Goal: Task Accomplishment & Management: Use online tool/utility

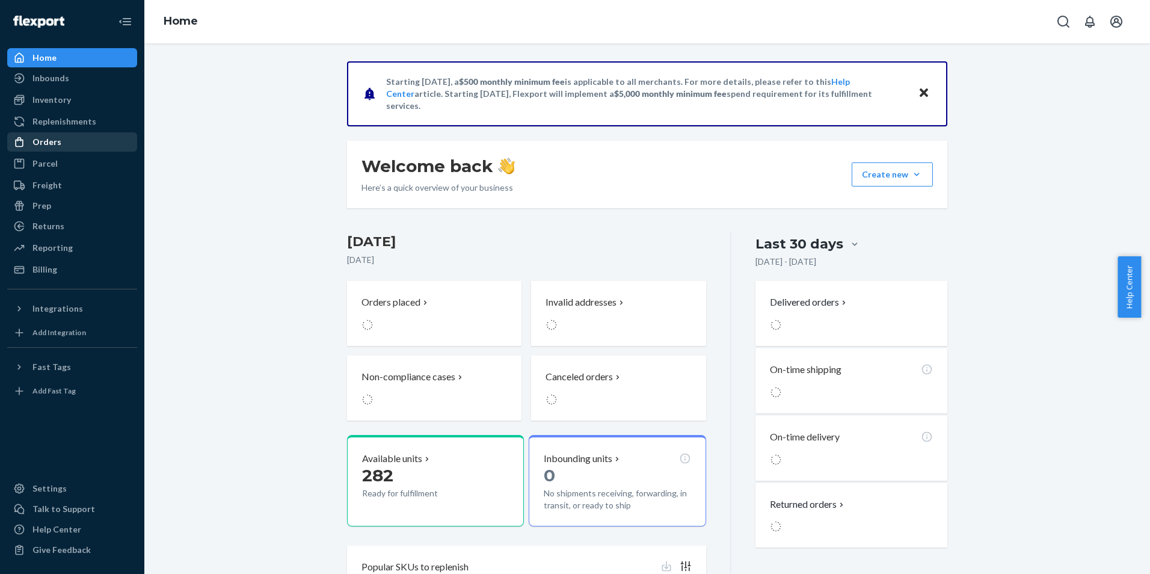
click at [55, 134] on div "Orders" at bounding box center [71, 142] width 127 height 17
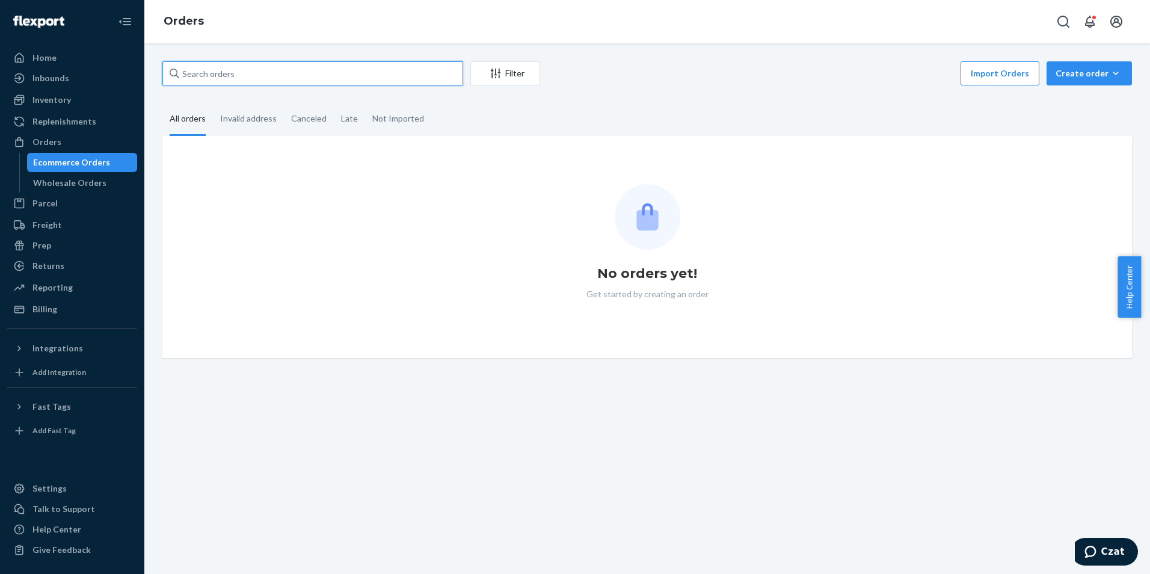
click at [258, 82] on input "text" at bounding box center [312, 73] width 301 height 24
paste input "10-13448-03808"
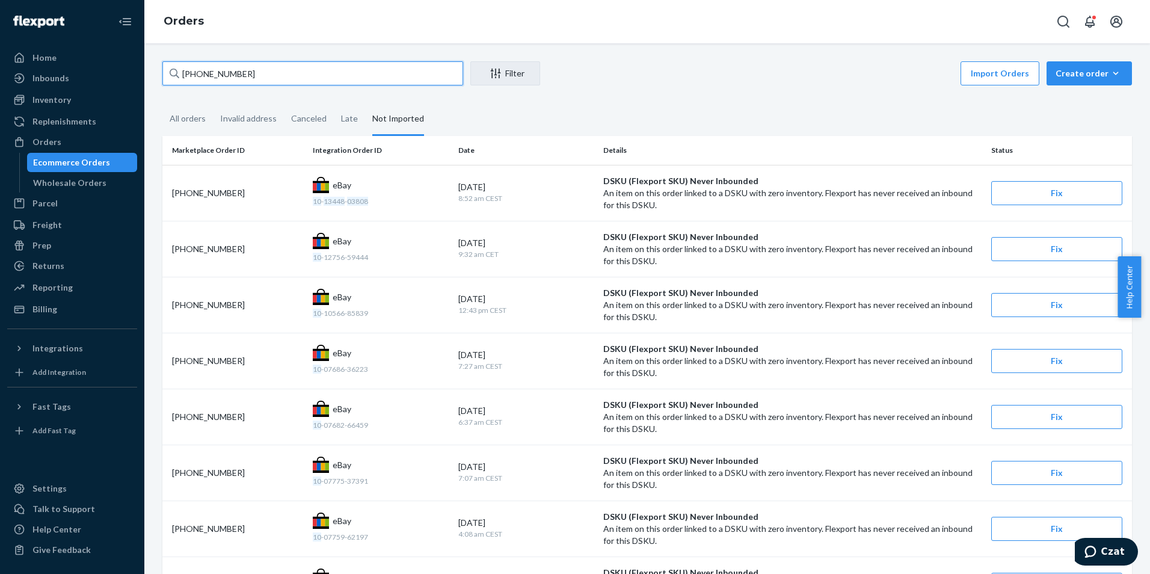
type input "10-13448-03808"
click at [279, 72] on input "10-13448-03808" at bounding box center [312, 73] width 301 height 24
click at [238, 189] on div "10-13448-03808" at bounding box center [237, 193] width 131 height 12
click at [1021, 197] on button "Fix" at bounding box center [1056, 193] width 131 height 24
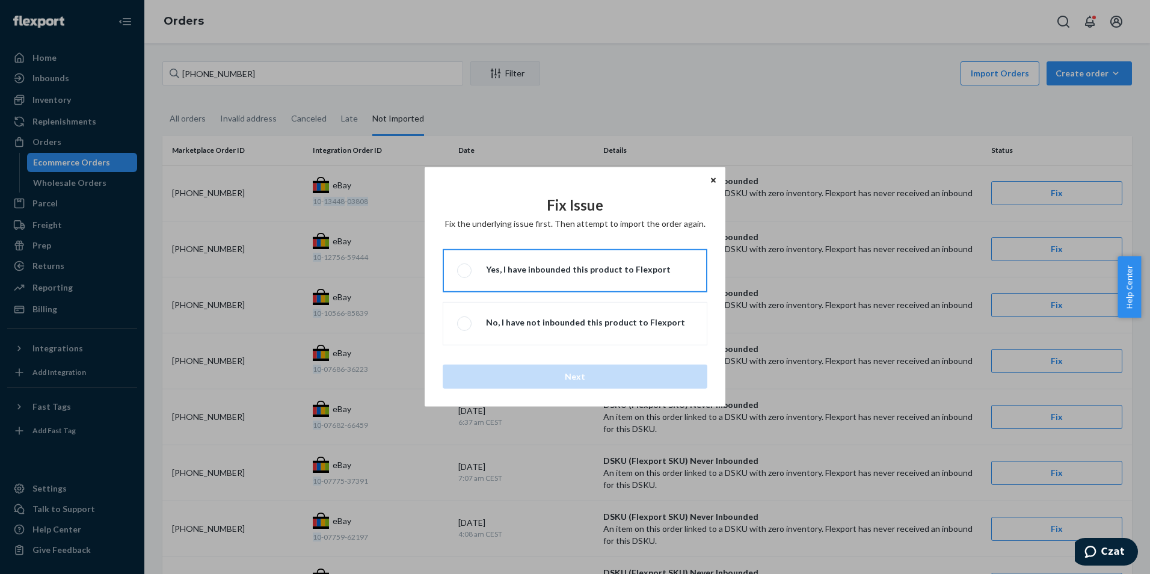
click at [615, 270] on div "Yes, I have inbounded this product to Flexport" at bounding box center [578, 269] width 185 height 12
click at [465, 270] on input "Yes, I have inbounded this product to Flexport" at bounding box center [461, 271] width 8 height 8
radio input "true"
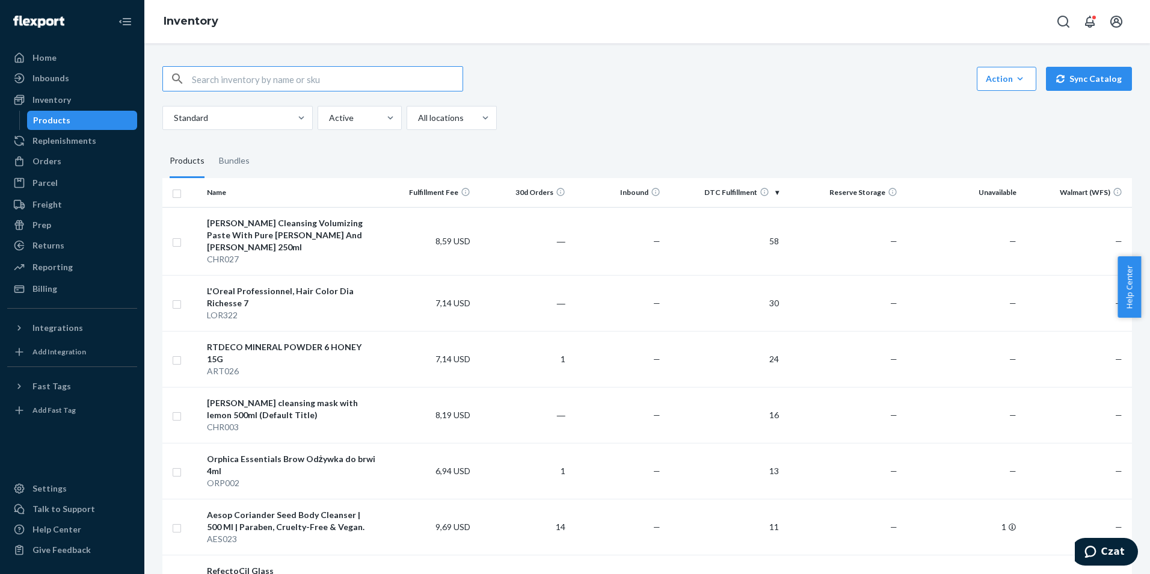
paste input "10-13448-03808"
drag, startPoint x: 296, startPoint y: 86, endPoint x: 100, endPoint y: 104, distance: 196.9
click at [100, 103] on div "Home Inbounds Shipping Plans Problems Inventory Products Replenishments Orders …" at bounding box center [575, 287] width 1150 height 574
paste input "AVD055"
type input "AVD055"
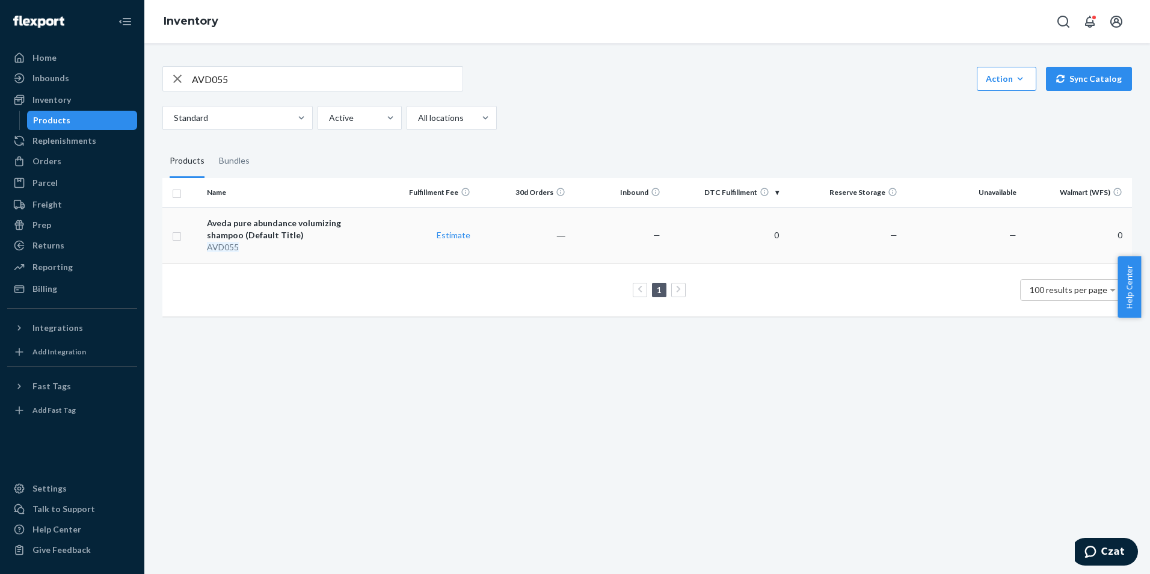
click at [230, 235] on div "Aveda pure abundance volumizing shampoo (Default Title)" at bounding box center [291, 229] width 168 height 24
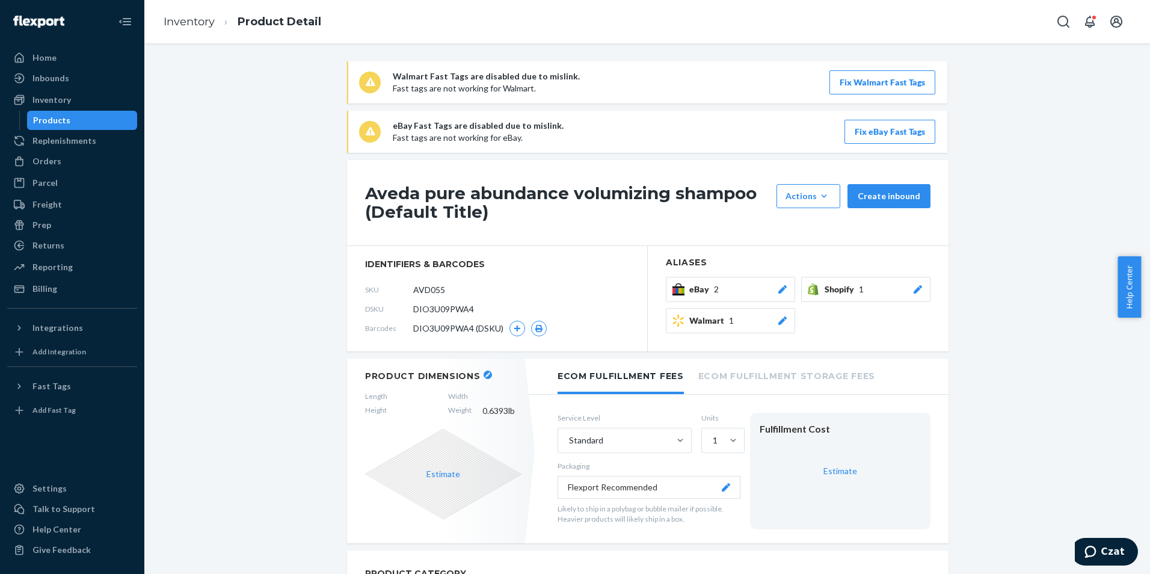
click at [865, 121] on button "Fix eBay Fast Tags" at bounding box center [889, 132] width 91 height 24
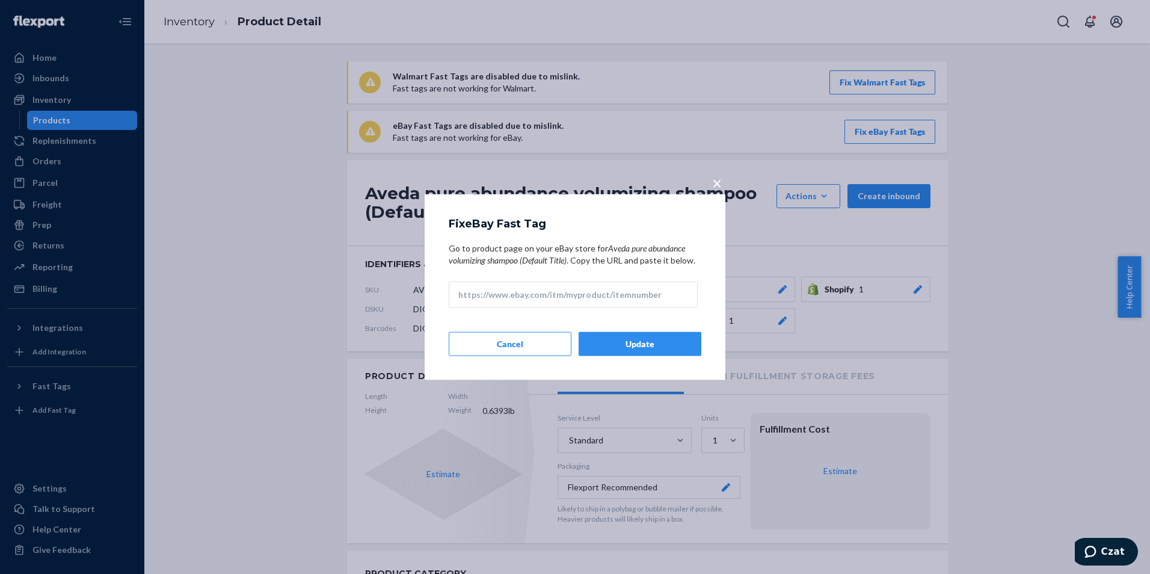
click at [545, 306] on input "Go to product page on your eBay store for Aveda pure abundance volumizing shamp…" at bounding box center [573, 294] width 249 height 26
paste input "https://www.ebay.de/itm/226731398650"
click at [530, 296] on input "https://www.ebay.de/itm/226731398650" at bounding box center [573, 294] width 249 height 26
drag, startPoint x: 571, startPoint y: 298, endPoint x: 330, endPoint y: 321, distance: 242.9
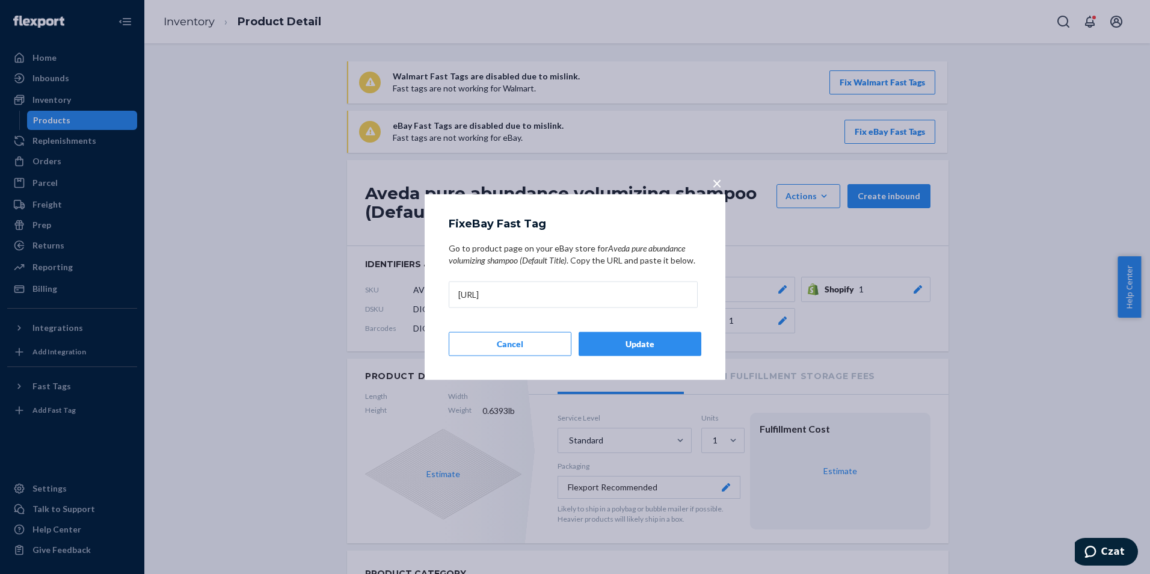
click at [330, 321] on div "× Fix eBay Fast Tag Go to product page on your eBay store for Aveda pure abunda…" at bounding box center [575, 287] width 1150 height 574
paste input "text"
type input "https://www.ebay.com/itm/226731398650"
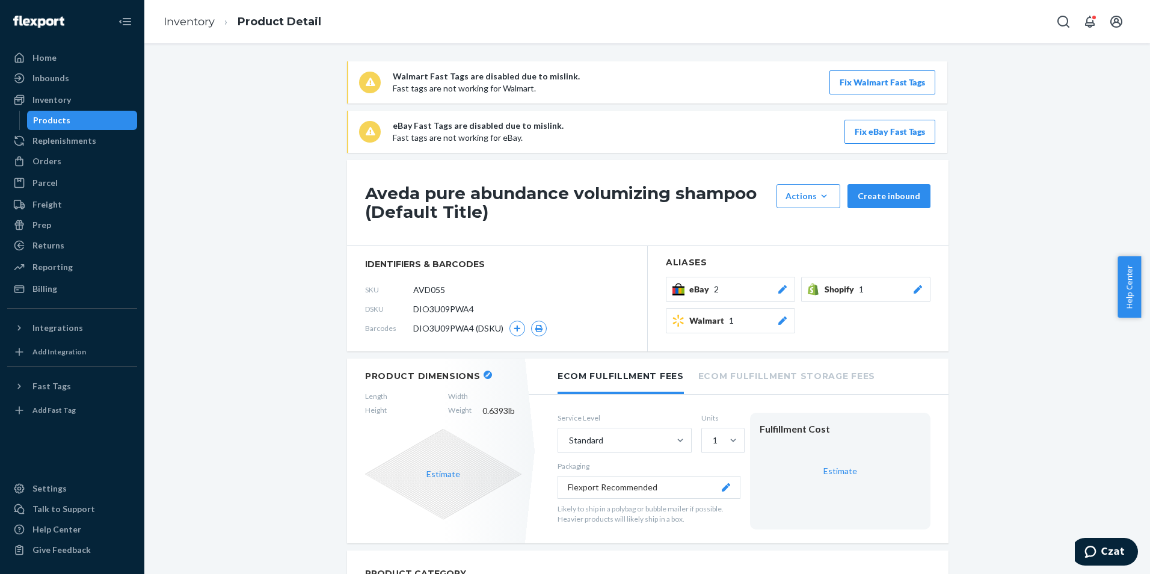
click at [882, 132] on button "Fix eBay Fast Tags" at bounding box center [889, 132] width 91 height 24
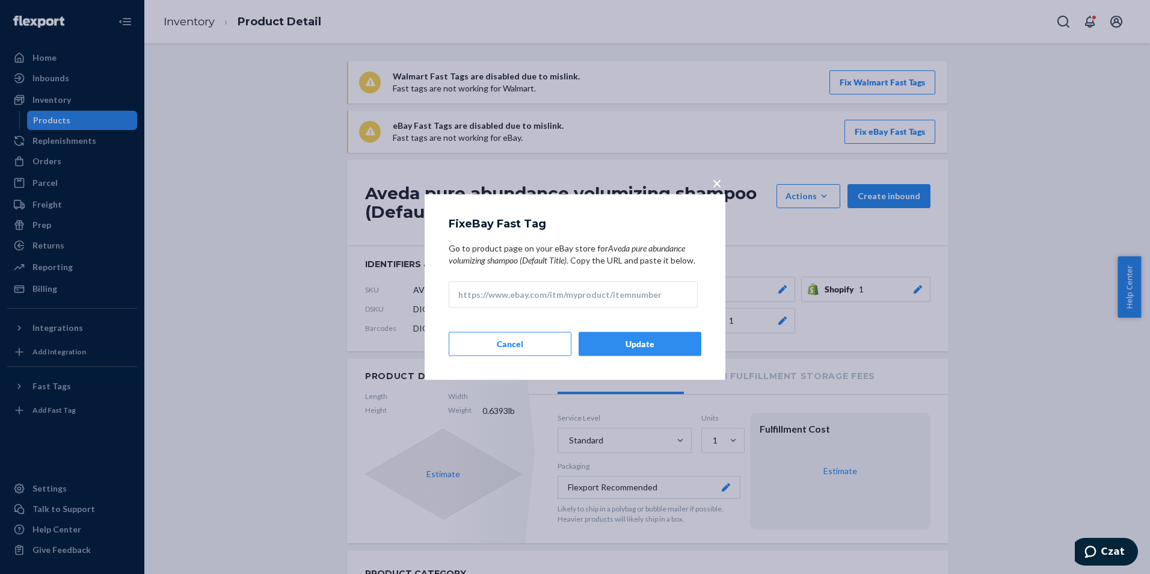
click at [635, 292] on input "Go to product page on your eBay store for Aveda pure abundance volumizing shamp…" at bounding box center [573, 294] width 249 height 26
paste input "https://www.ebay.com/itm/226731398650"
type input "https://www.ebay.com/itm/226731398650"
click at [639, 346] on button "Update" at bounding box center [640, 343] width 123 height 24
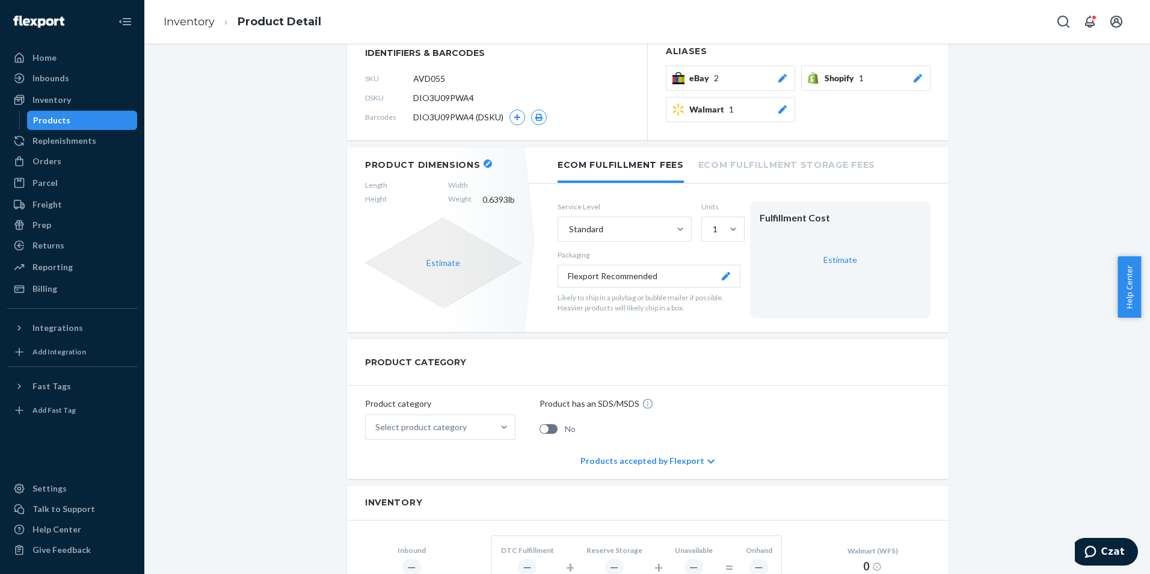
scroll to position [210, 0]
